Goal: Task Accomplishment & Management: Complete application form

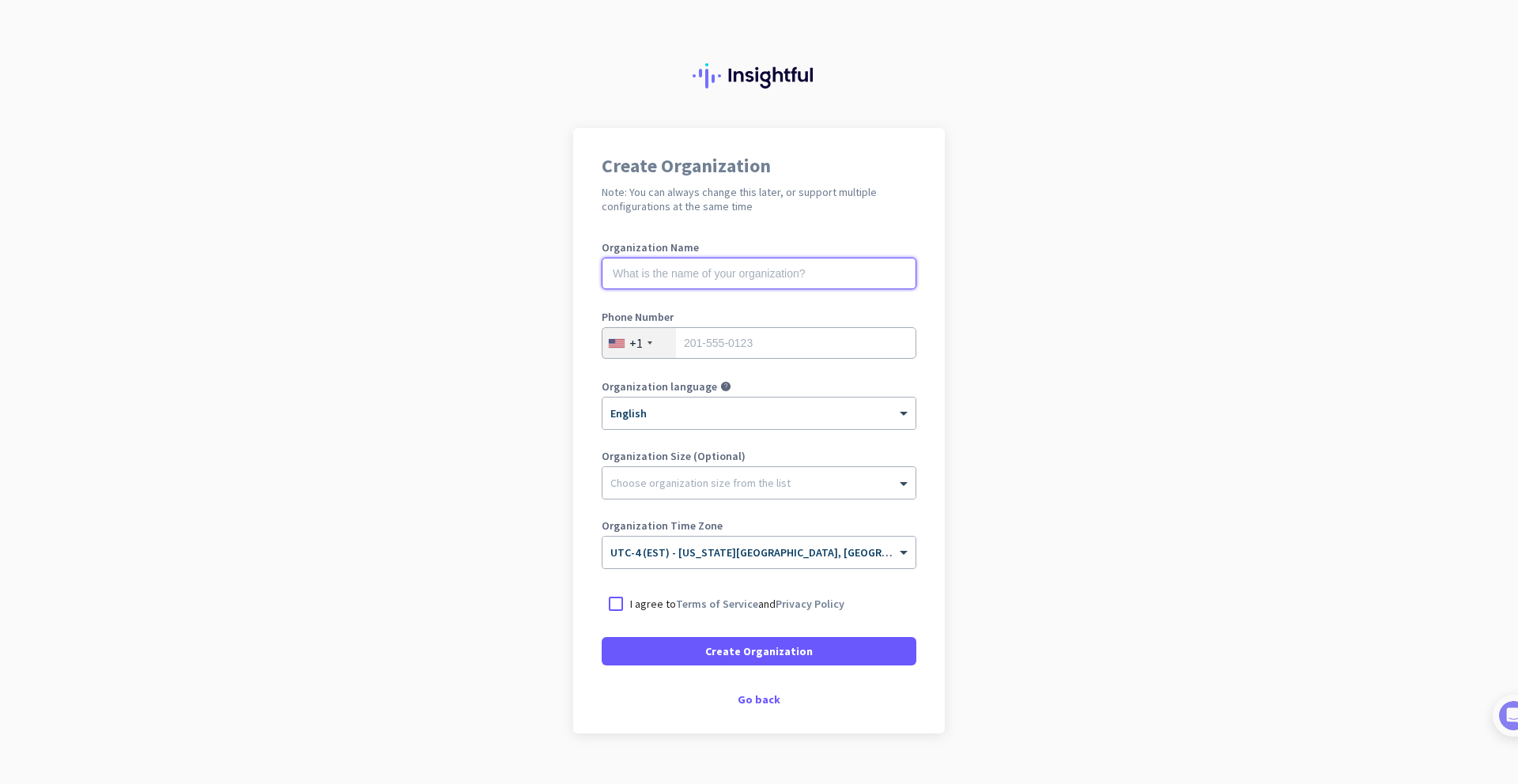
click at [789, 277] on input "text" at bounding box center [759, 273] width 314 height 32
click at [750, 710] on div "Create Organization Note: You can always change this later, or support multiple…" at bounding box center [759, 431] width 372 height 605
click at [751, 705] on div "Go back" at bounding box center [759, 699] width 314 height 12
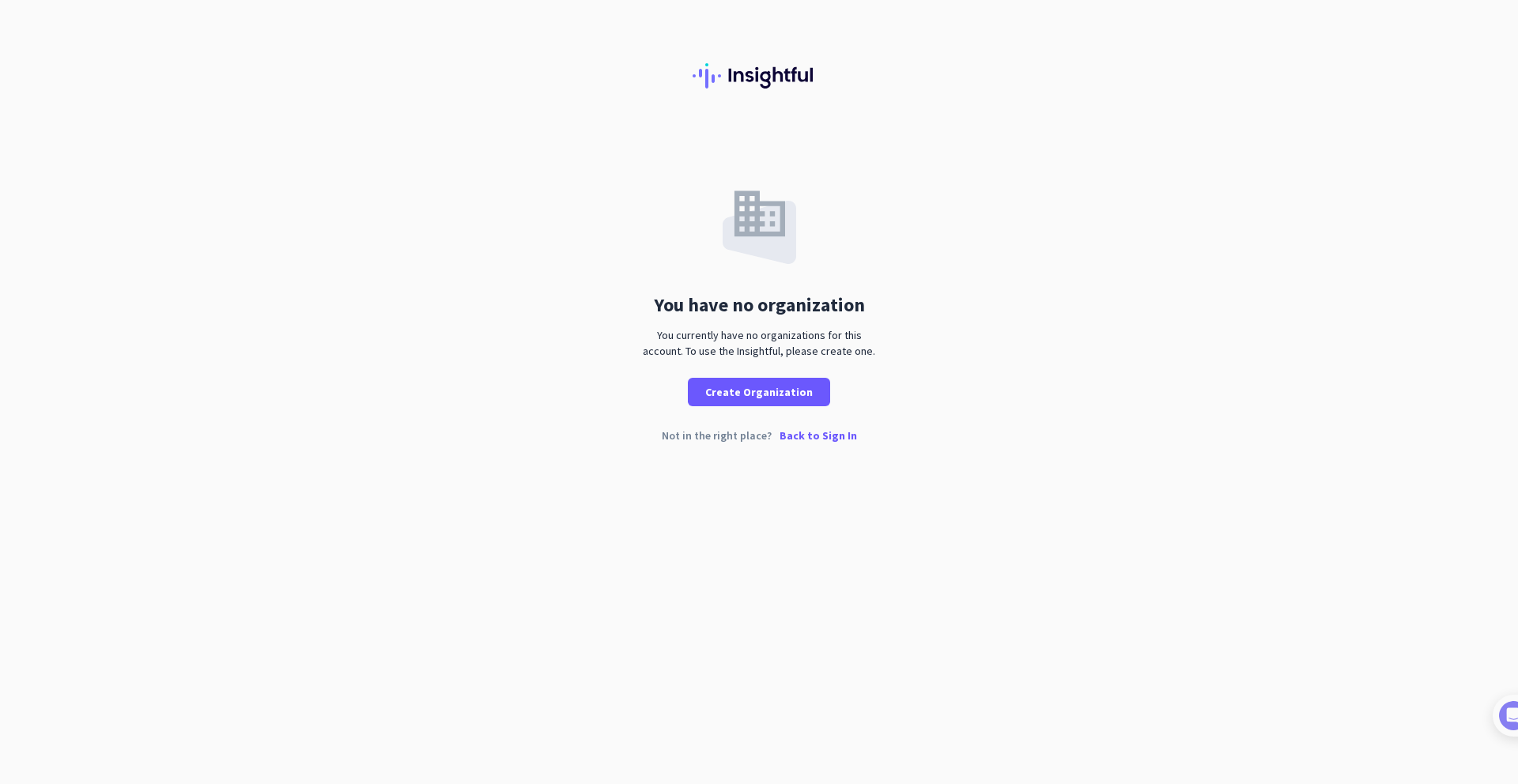
click at [828, 439] on p "Back to Sign In" at bounding box center [818, 435] width 78 height 12
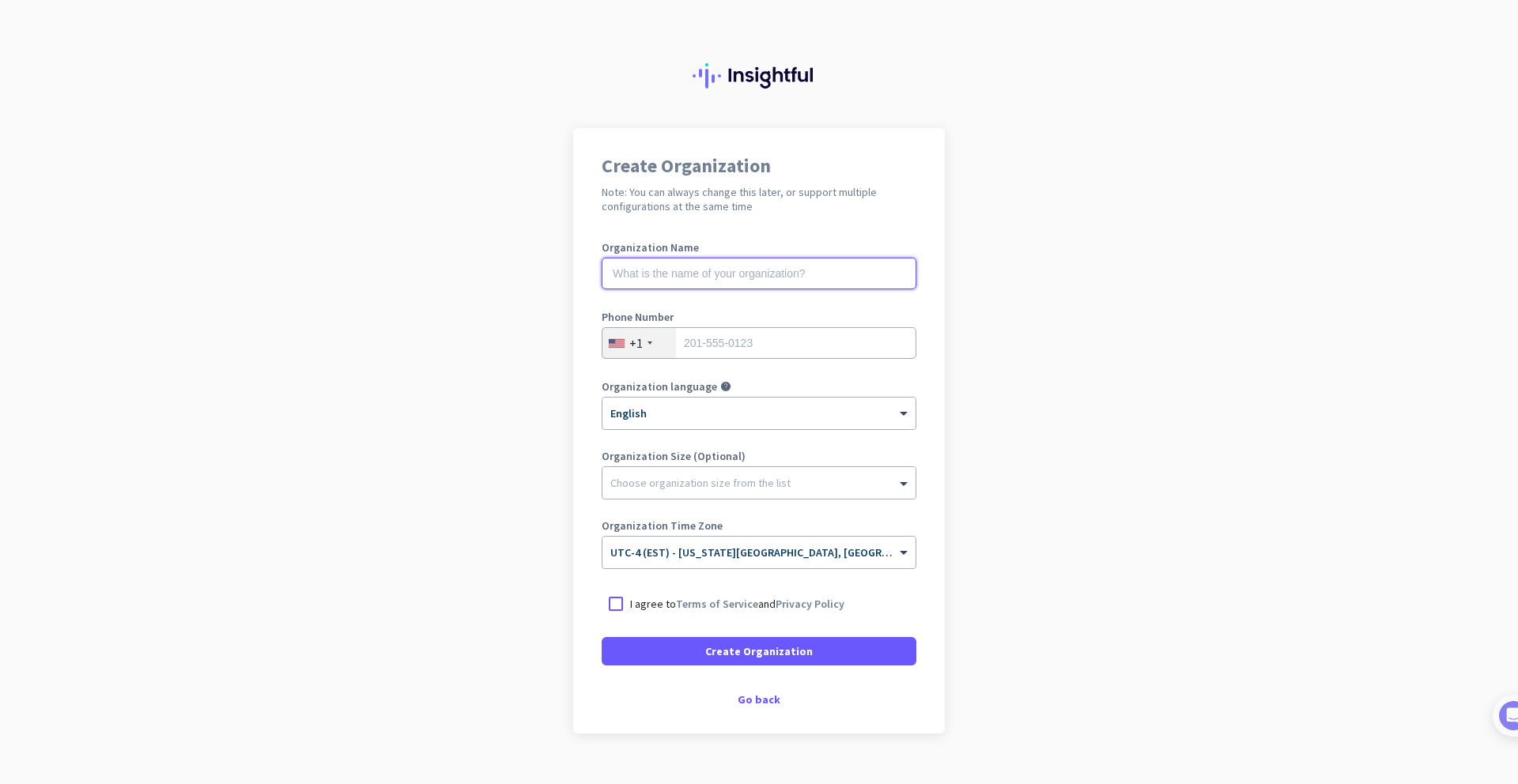
click at [750, 276] on input "text" at bounding box center [759, 273] width 314 height 32
type input "mercor"
click at [803, 340] on input "tel" at bounding box center [759, 343] width 314 height 32
type input "8432526245"
click at [610, 605] on div at bounding box center [616, 603] width 28 height 28
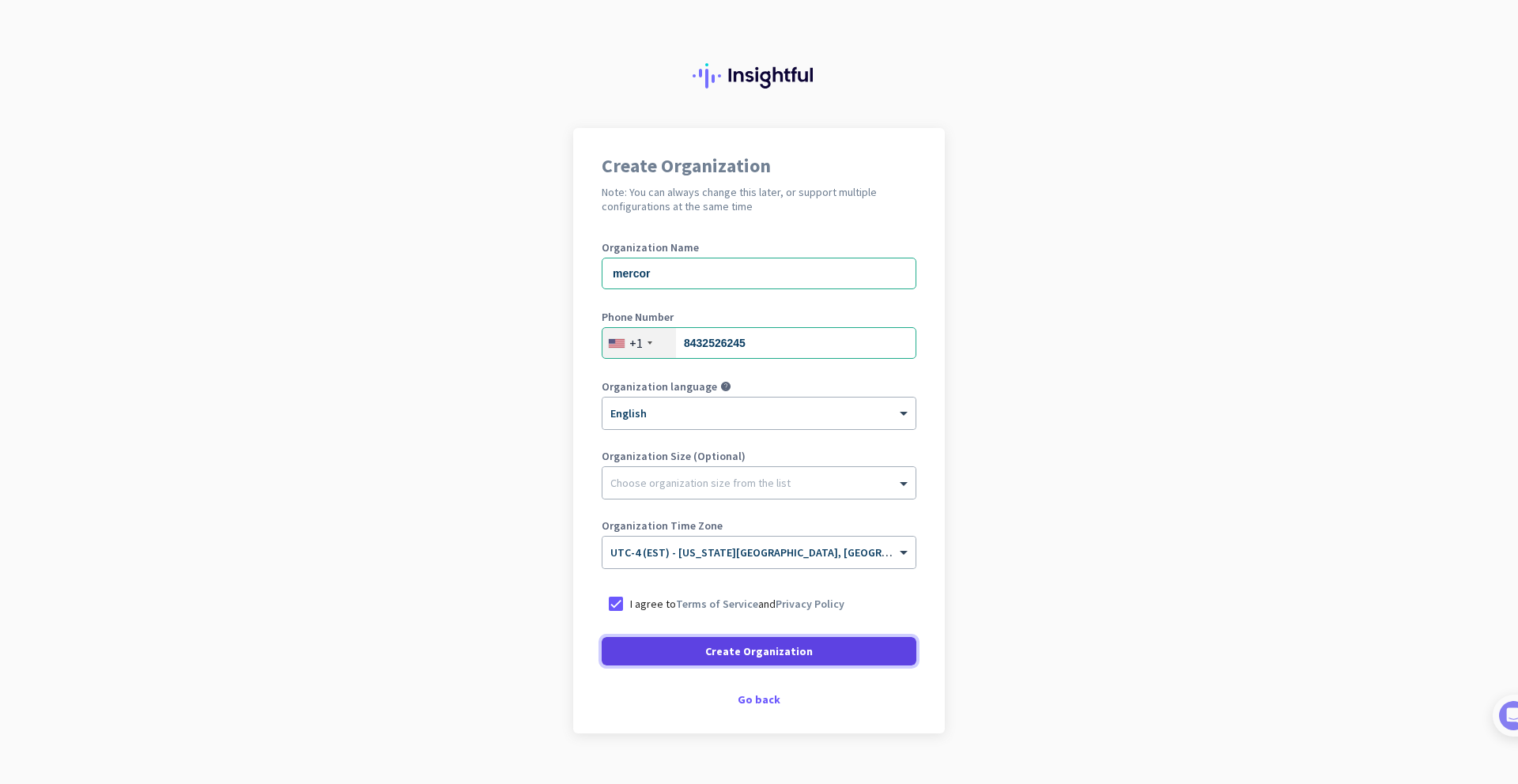
click at [705, 651] on span "Create Organization" at bounding box center [759, 651] width 107 height 16
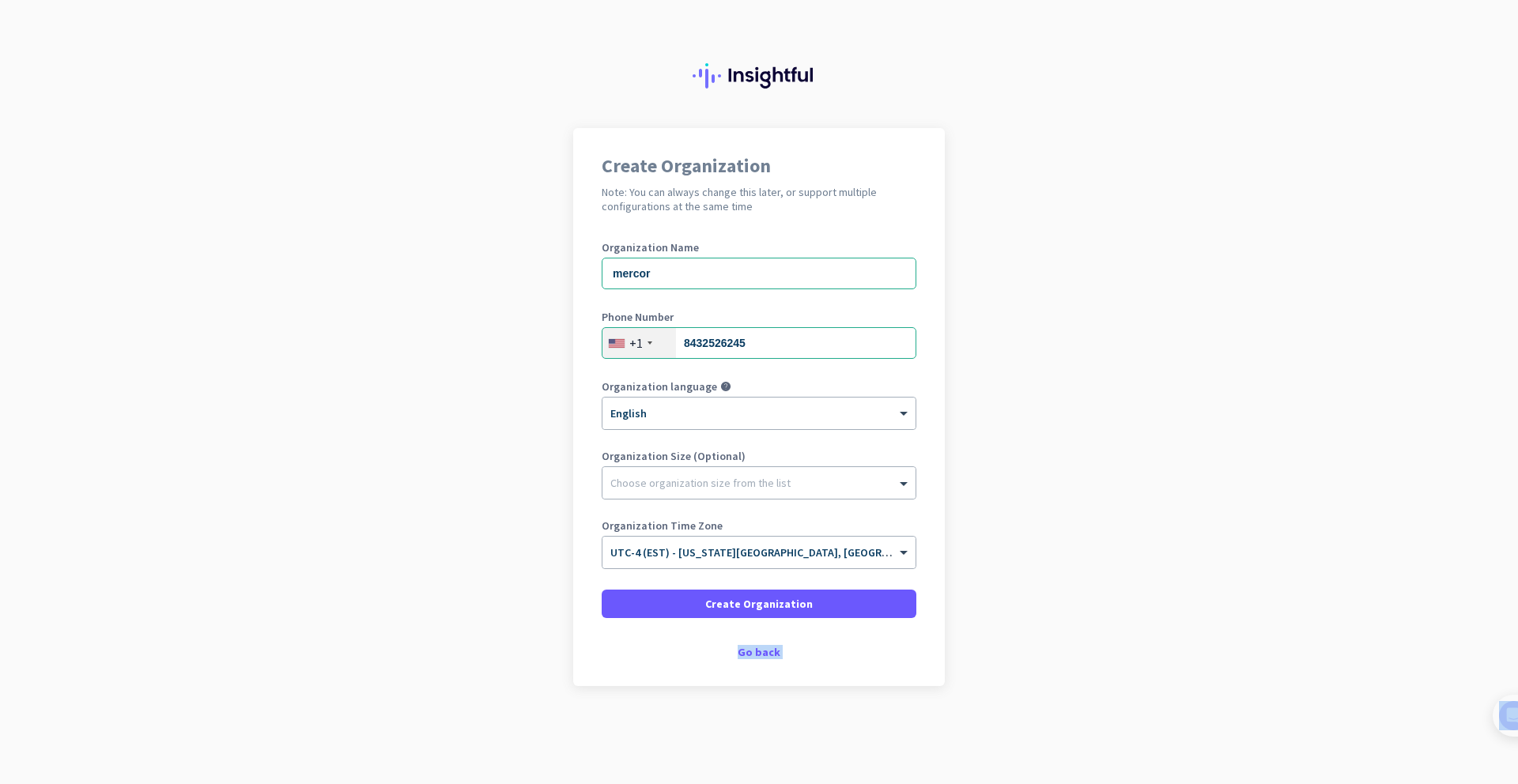
drag, startPoint x: 704, startPoint y: 651, endPoint x: 720, endPoint y: 674, distance: 28.0
click at [719, 673] on div "Create Organization Note: You can always change this later, or support multiple…" at bounding box center [759, 407] width 372 height 557
click at [765, 650] on div "Go back" at bounding box center [759, 651] width 314 height 12
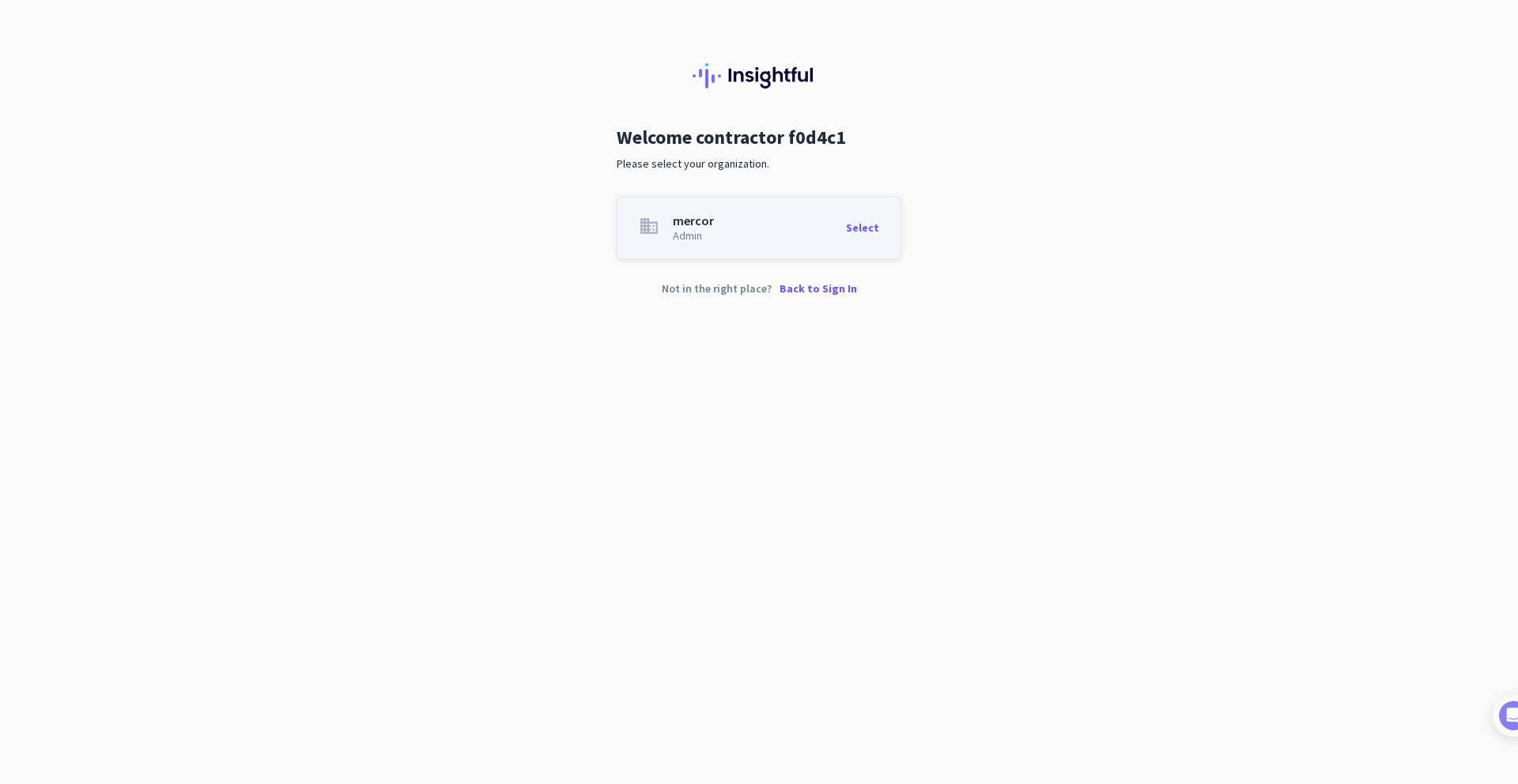
click at [827, 286] on p "Back to Sign In" at bounding box center [818, 288] width 78 height 12
